Goal: Find specific page/section: Find specific page/section

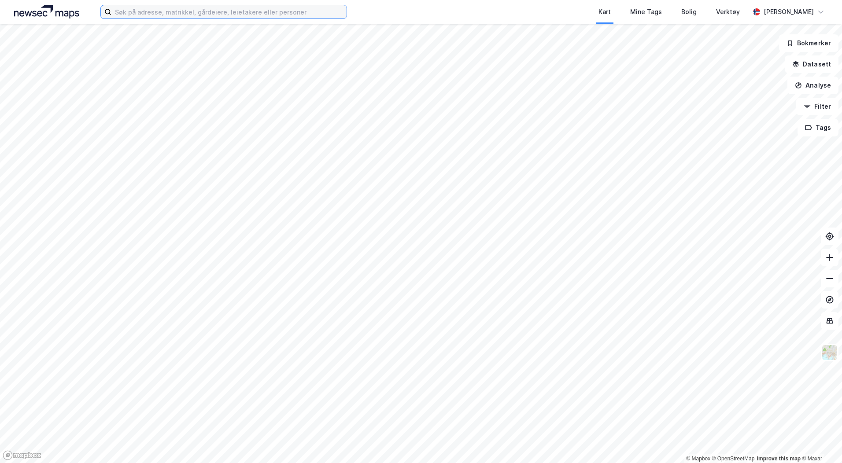
click at [184, 15] on input at bounding box center [228, 11] width 235 height 13
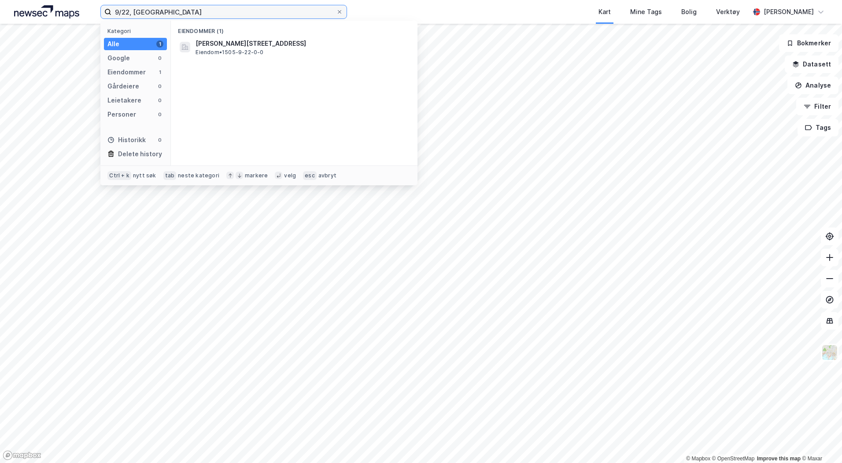
type input "9/22, [GEOGRAPHIC_DATA]"
click at [264, 43] on span "[PERSON_NAME][STREET_ADDRESS]" at bounding box center [301, 43] width 211 height 11
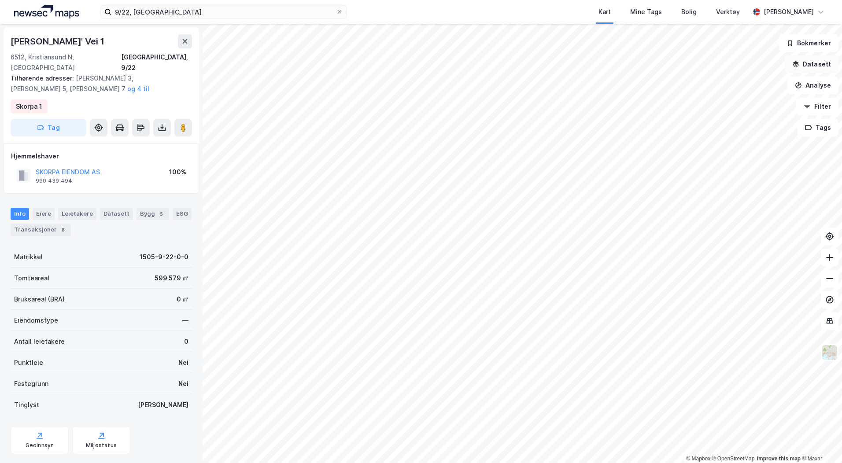
click at [800, 66] on icon "button" at bounding box center [796, 64] width 7 height 7
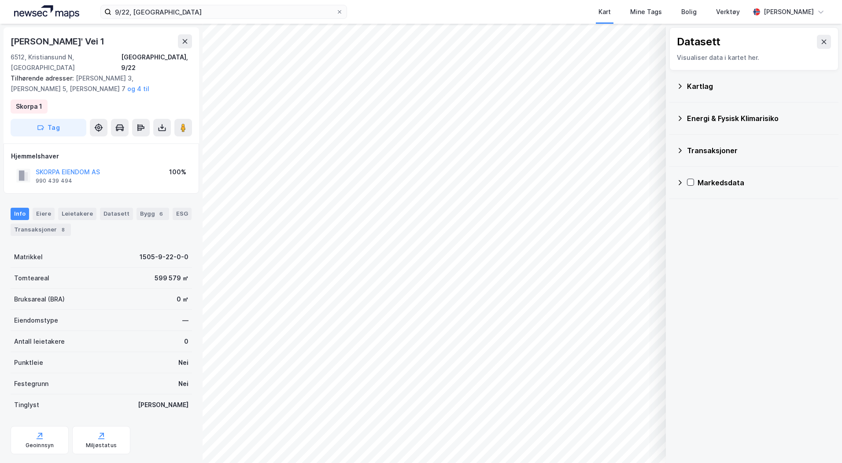
click at [699, 86] on div "Kartlag" at bounding box center [759, 86] width 145 height 11
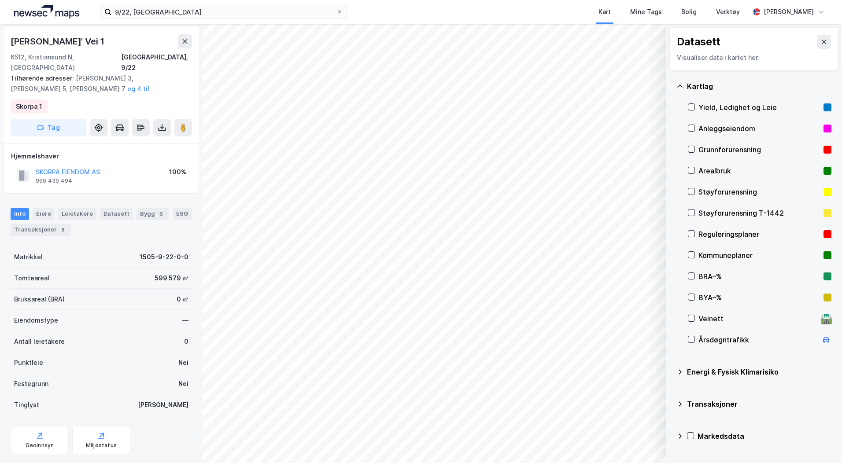
click at [697, 233] on div "Reguleringsplaner" at bounding box center [760, 234] width 144 height 21
click at [821, 42] on icon at bounding box center [824, 41] width 7 height 7
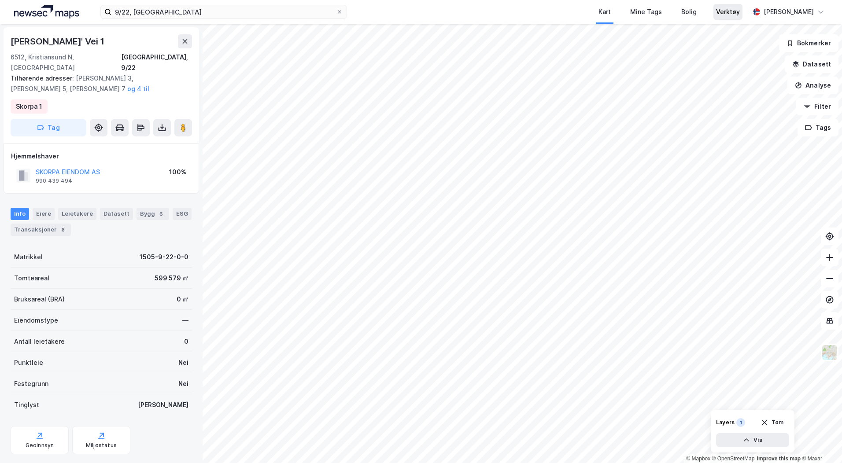
click at [733, 13] on div "Verktøy" at bounding box center [728, 12] width 24 height 11
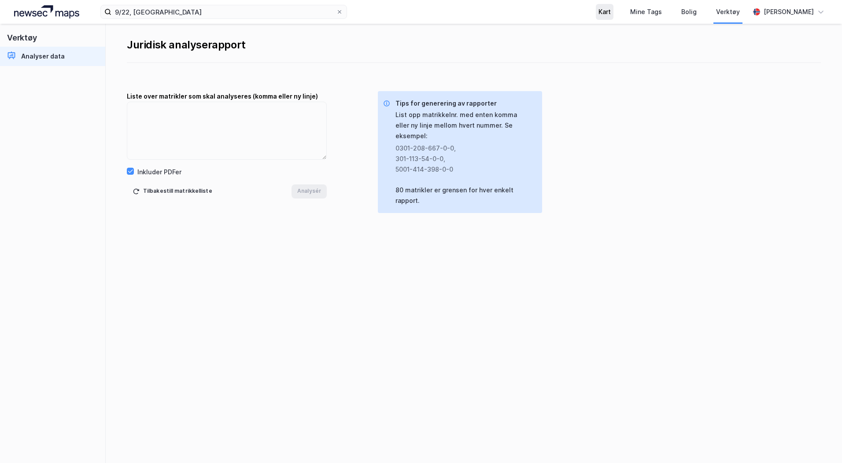
click at [603, 10] on div "Kart" at bounding box center [605, 12] width 12 height 11
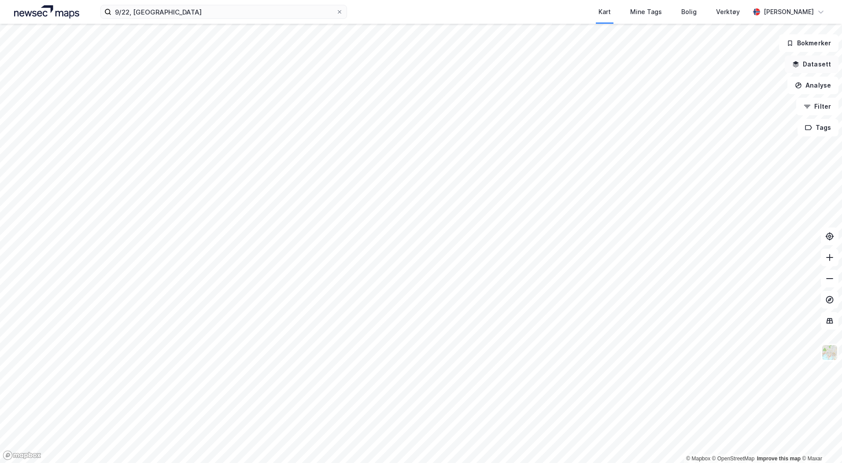
click at [799, 68] on button "Datasett" at bounding box center [812, 65] width 54 height 18
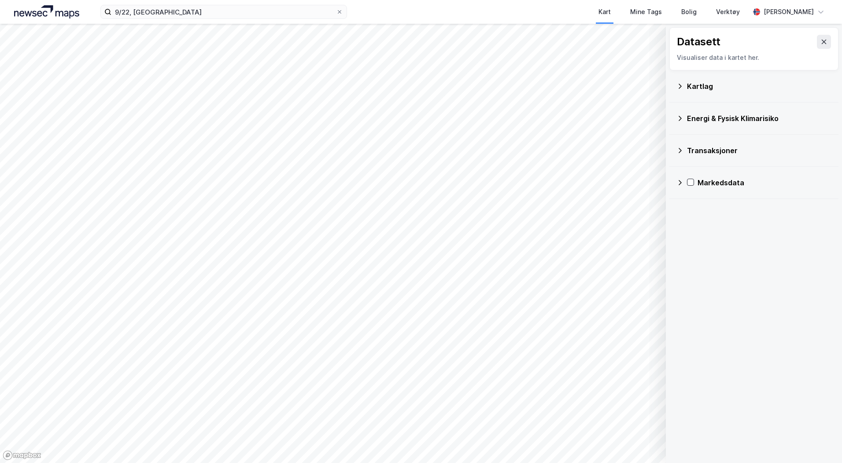
click at [695, 85] on div "Kartlag" at bounding box center [759, 86] width 145 height 11
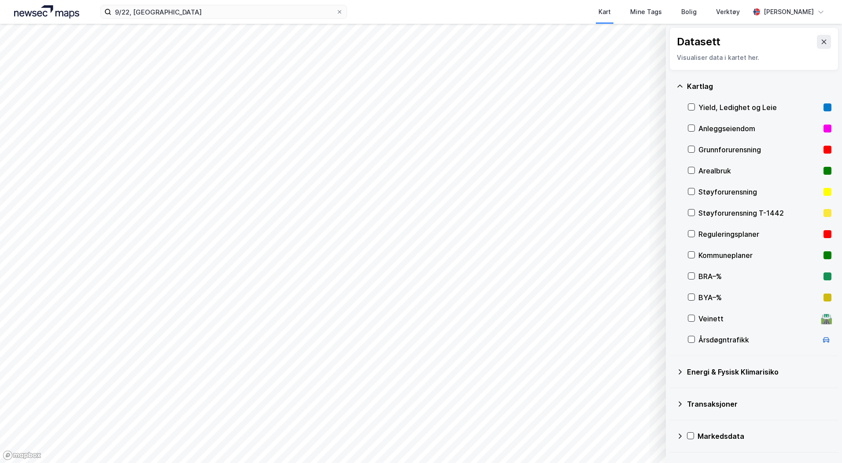
click at [715, 233] on div "Reguleringsplaner" at bounding box center [760, 234] width 122 height 11
click at [821, 39] on icon at bounding box center [824, 41] width 7 height 7
